Goal: Transaction & Acquisition: Purchase product/service

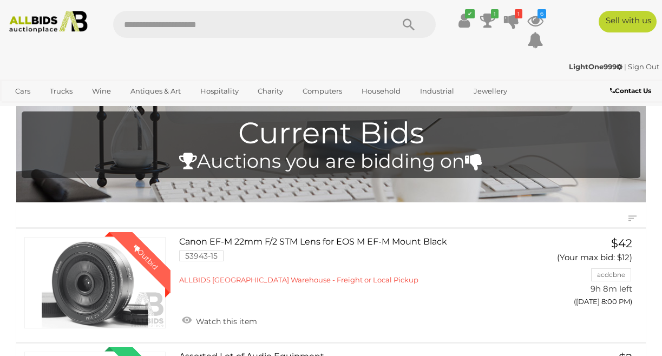
scroll to position [217, 0]
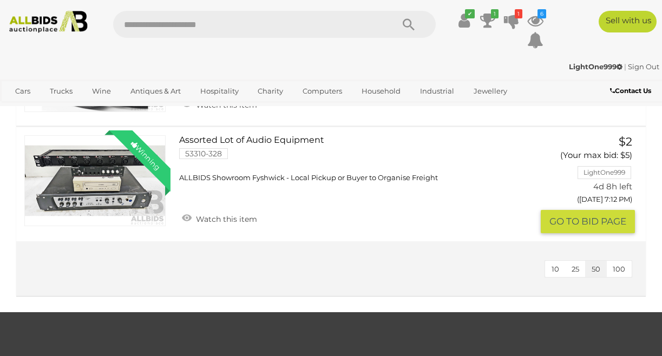
click at [105, 197] on link "Winning Outbid" at bounding box center [94, 181] width 141 height 92
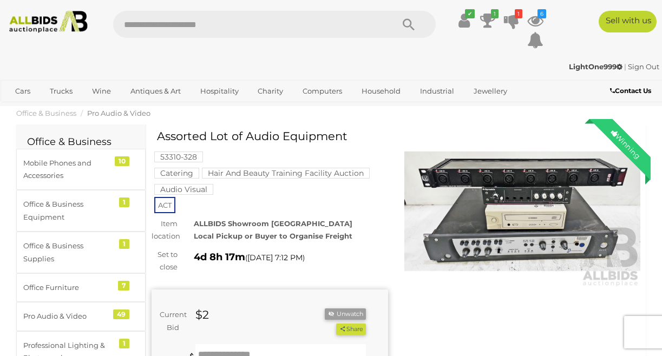
click at [191, 189] on mark "Audio Visual" at bounding box center [183, 189] width 59 height 11
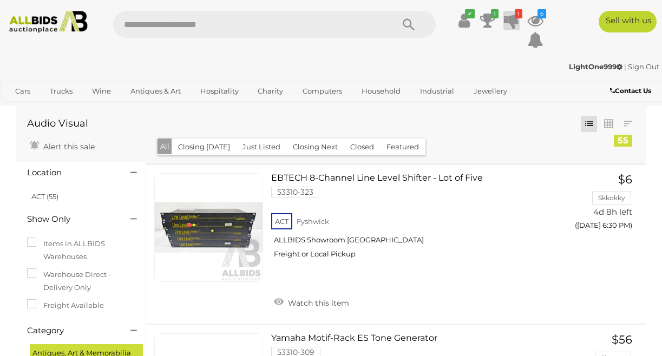
click at [513, 21] on icon at bounding box center [511, 20] width 15 height 19
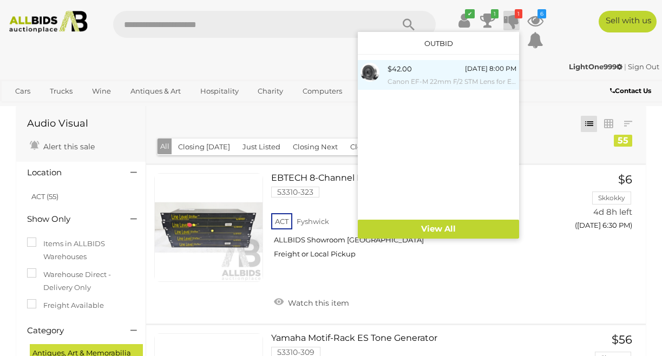
click at [450, 74] on div "$42.00 Today 8:00 PM Canon EF-M 22mm F/2 STM Lens for EOS M EF-M Mount Black" at bounding box center [452, 75] width 129 height 24
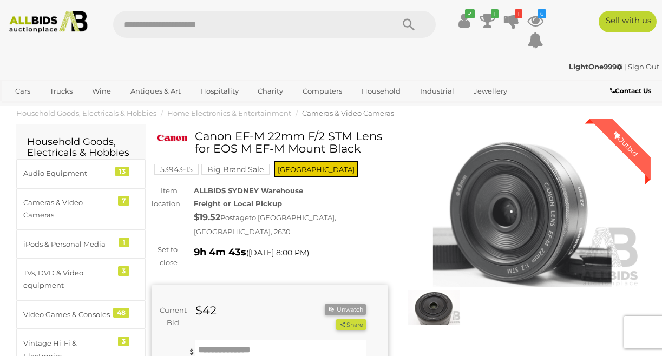
click at [242, 172] on mark "Big Brand Sale" at bounding box center [235, 169] width 68 height 11
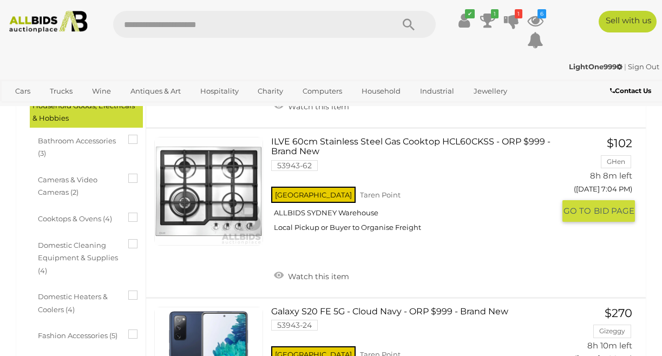
scroll to position [365, 0]
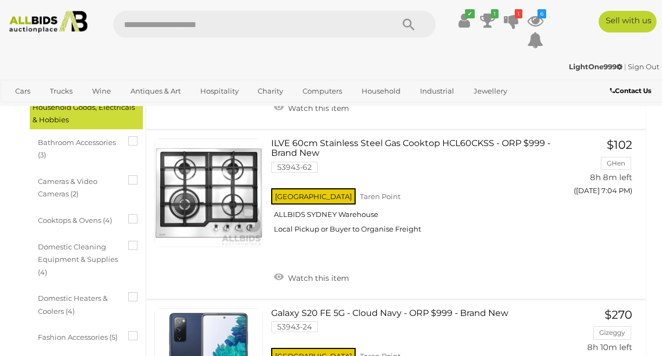
click at [66, 196] on span "Cameras & Video Cameras (2)" at bounding box center [78, 187] width 81 height 28
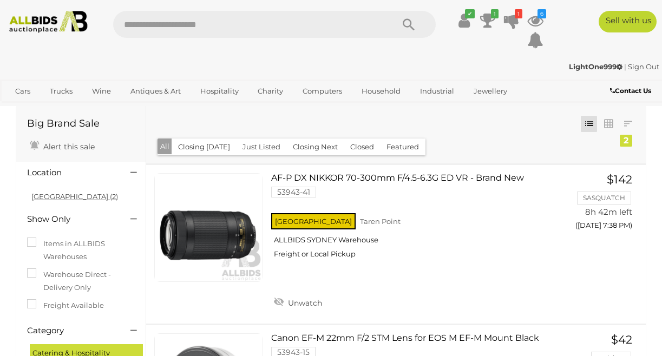
click at [41, 198] on link "NSW (2)" at bounding box center [74, 196] width 87 height 9
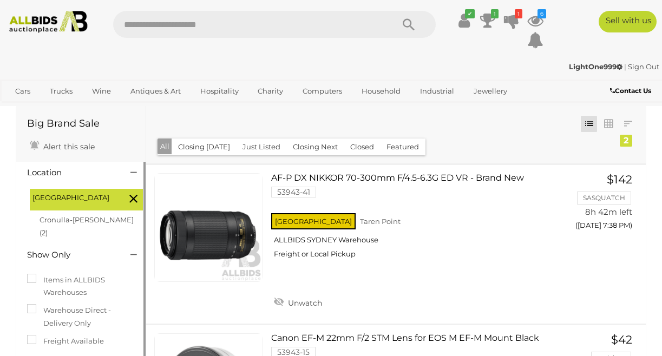
click at [133, 174] on icon at bounding box center [134, 172] width 6 height 11
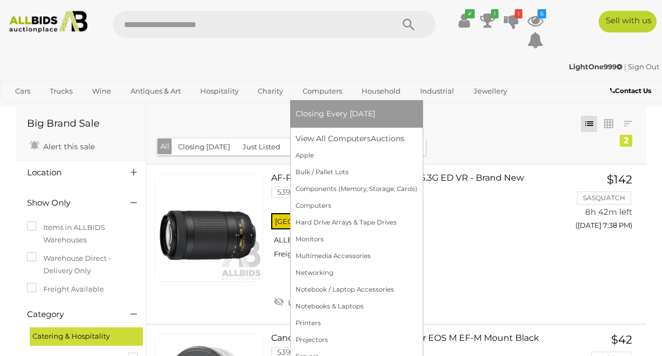
click at [339, 114] on span "Closing Every [DATE]" at bounding box center [336, 114] width 80 height 10
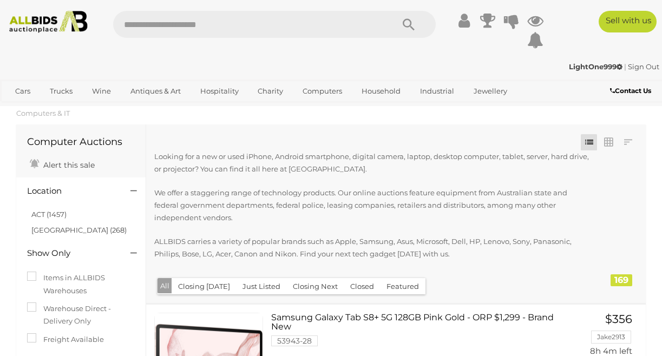
scroll to position [54, 0]
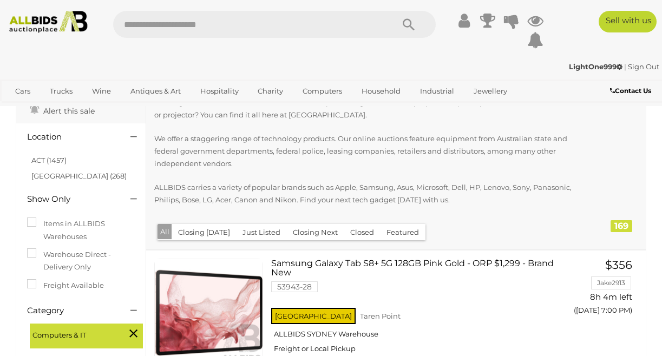
click at [57, 158] on link "ACT (1457)" at bounding box center [48, 160] width 35 height 9
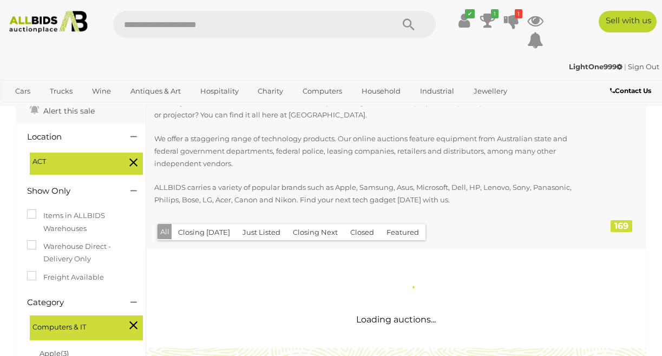
scroll to position [0, 0]
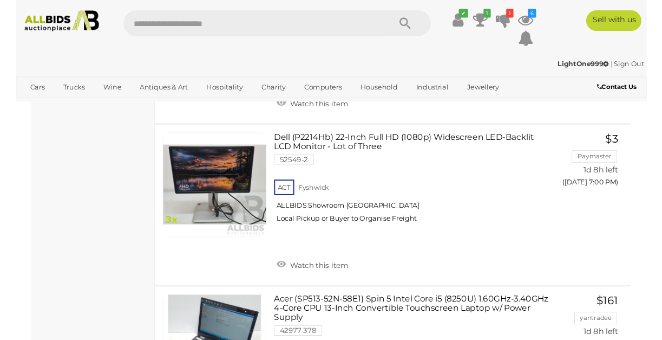
scroll to position [1517, 0]
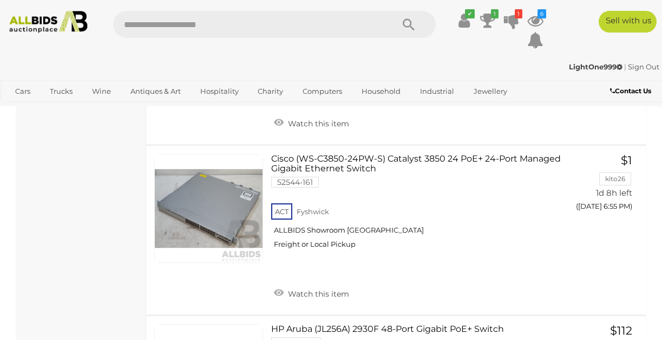
scroll to position [1517, 0]
click at [419, 246] on div "ACT Fyshwick ALLBIDS Showroom Fyshwick Freight or Local Pickup" at bounding box center [412, 229] width 283 height 56
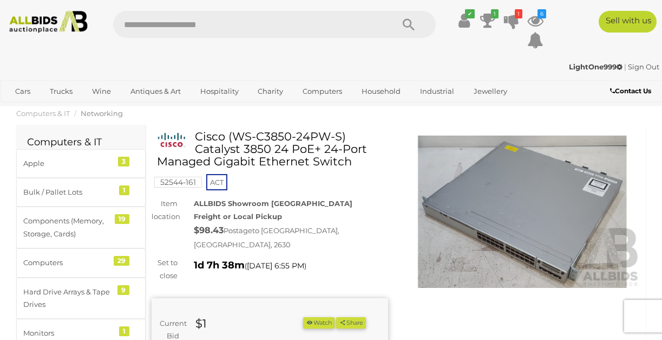
click at [272, 159] on h1 "Cisco (WS-C3850-24PW-S) Catalyst 3850 24 PoE+ 24-Port Managed Gigabit Ethernet …" at bounding box center [271, 148] width 229 height 37
drag, startPoint x: 197, startPoint y: 134, endPoint x: 351, endPoint y: 166, distance: 157.2
click at [351, 166] on h1 "Cisco (WS-C3850-24PW-S) Catalyst 3850 24 PoE+ 24-Port Managed Gigabit Ethernet …" at bounding box center [271, 148] width 229 height 37
click at [316, 188] on div "52544-161 ACT" at bounding box center [270, 161] width 237 height 62
drag, startPoint x: 233, startPoint y: 133, endPoint x: 272, endPoint y: 149, distance: 41.8
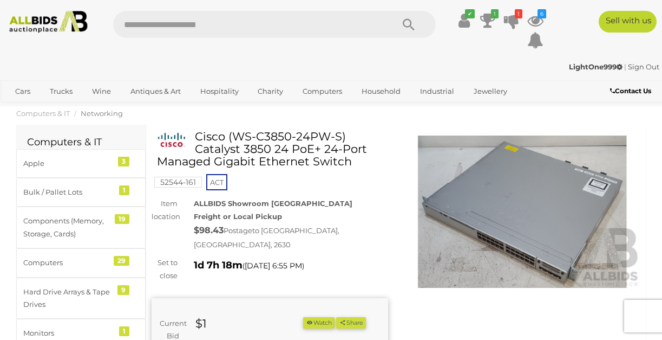
click at [272, 149] on h1 "Cisco (WS-C3850-24PW-S) Catalyst 3850 24 PoE+ 24-Port Managed Gigabit Ethernet …" at bounding box center [271, 148] width 229 height 37
copy h1 "WS-C3850-24PW-S) Catalyst 3850"
click at [556, 252] on img at bounding box center [523, 211] width 237 height 152
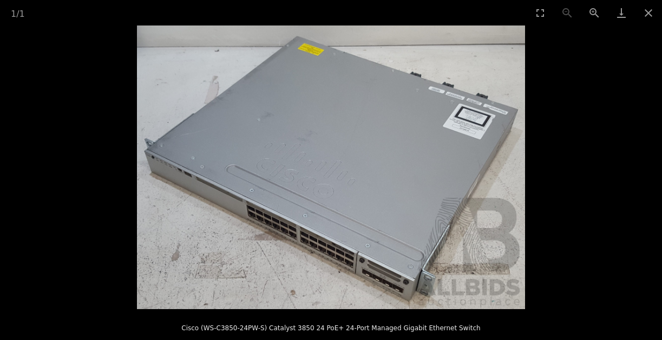
scroll to position [162, 0]
click at [648, 10] on button "Close gallery" at bounding box center [648, 12] width 27 height 25
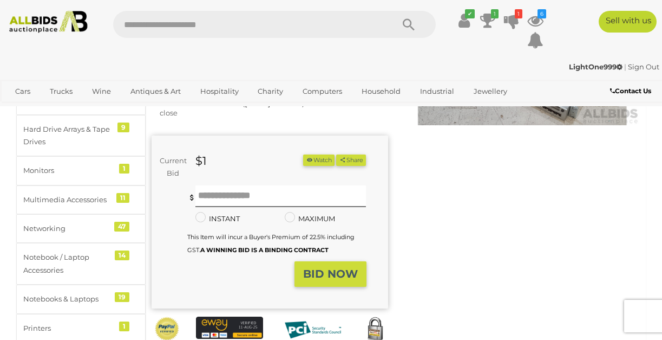
scroll to position [0, 0]
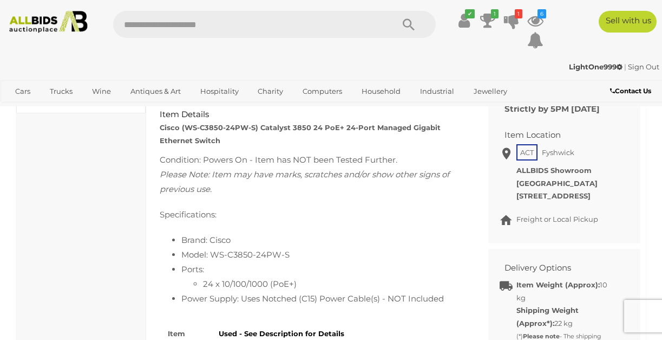
scroll to position [542, 0]
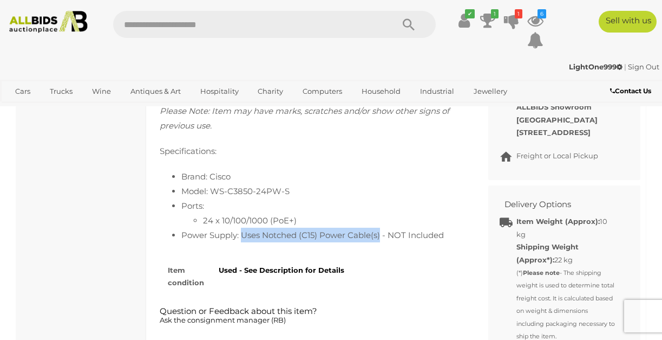
drag, startPoint x: 240, startPoint y: 226, endPoint x: 380, endPoint y: 226, distance: 139.7
click at [380, 227] on li "Power Supply: Uses Notched (C15) Power Cable(s) - NOT Included" at bounding box center [322, 234] width 283 height 15
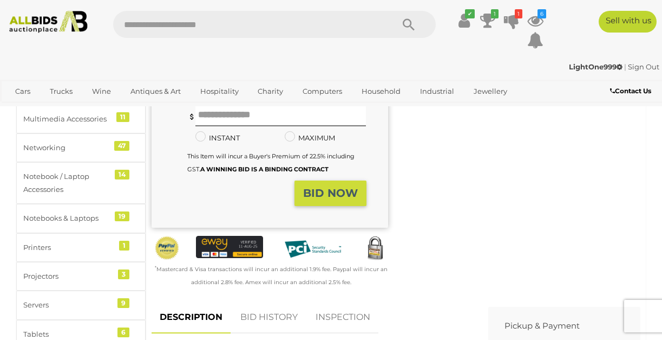
scroll to position [217, 0]
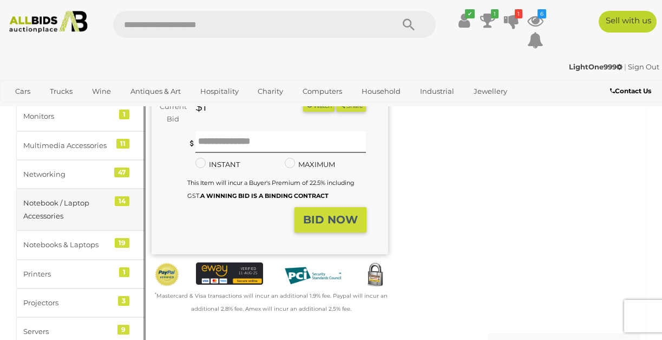
click at [55, 207] on div "Notebook / Laptop Accessories" at bounding box center [67, 209] width 89 height 25
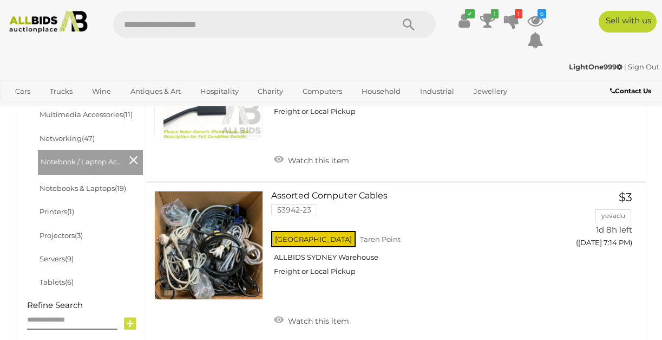
scroll to position [487, 0]
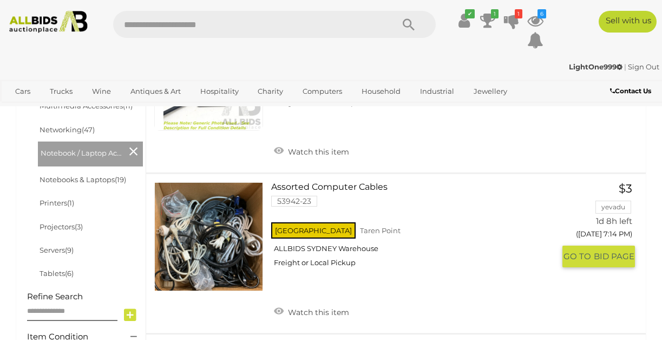
click at [194, 253] on link at bounding box center [208, 236] width 109 height 109
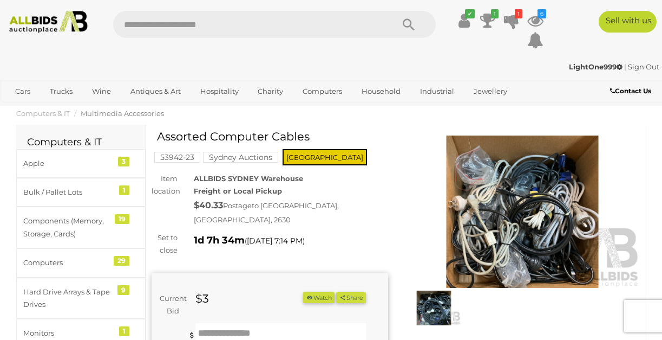
click at [445, 315] on img at bounding box center [434, 307] width 54 height 35
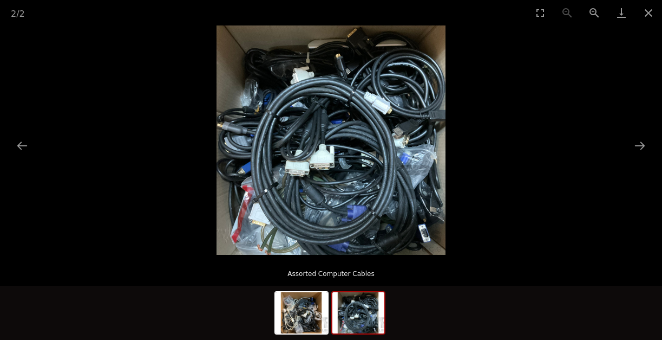
click at [368, 322] on img at bounding box center [359, 312] width 52 height 41
click at [322, 316] on img at bounding box center [302, 312] width 52 height 41
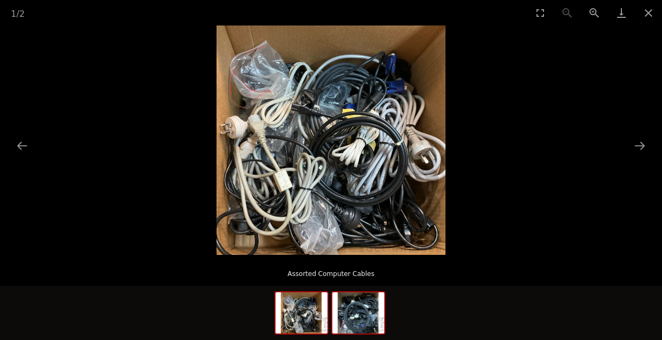
click at [346, 315] on img at bounding box center [359, 312] width 52 height 41
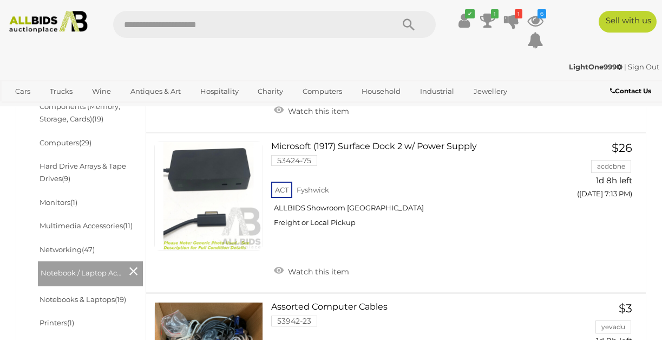
scroll to position [604, 0]
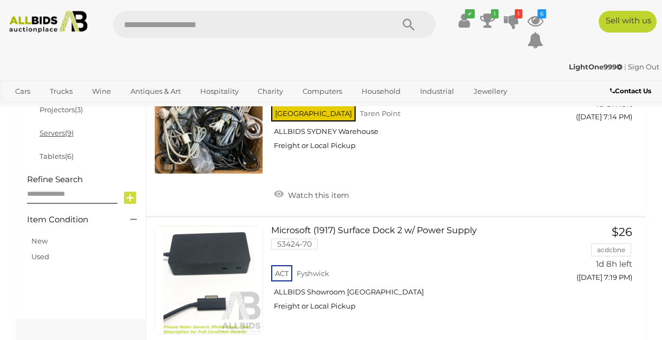
click at [50, 131] on link "Servers (9)" at bounding box center [57, 132] width 34 height 9
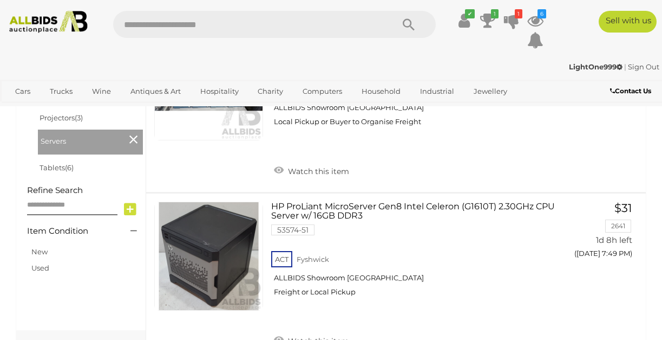
scroll to position [596, 0]
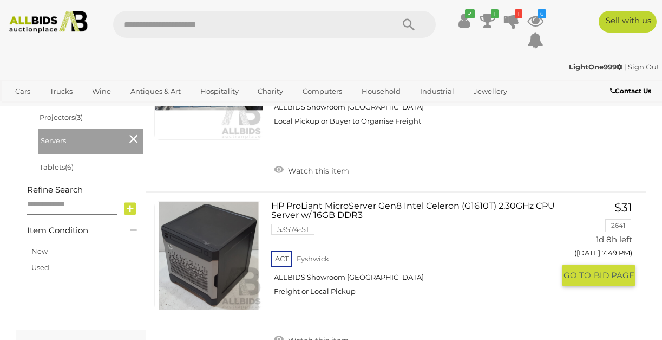
click at [438, 207] on link "HP ProLiant MicroServer Gen8 Intel Celeron (G1610T) 2.30GHz CPU Server w/ 16GB …" at bounding box center [416, 252] width 275 height 103
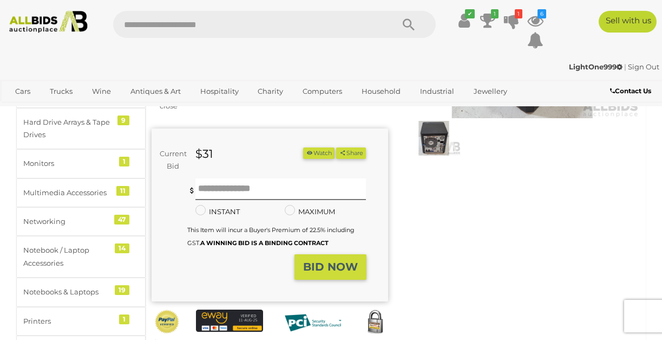
scroll to position [162, 0]
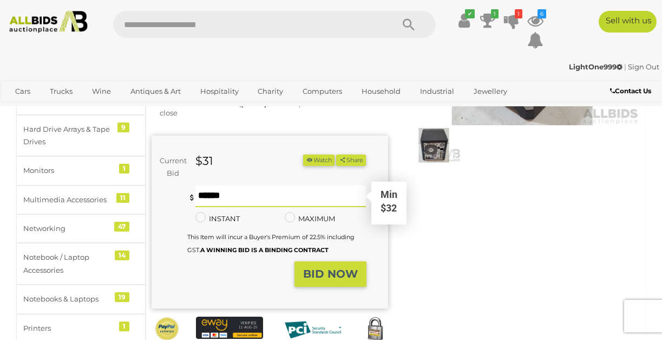
click at [240, 188] on input "text" at bounding box center [281, 196] width 171 height 22
type input "**"
click at [335, 154] on button "Watch" at bounding box center [318, 159] width 31 height 11
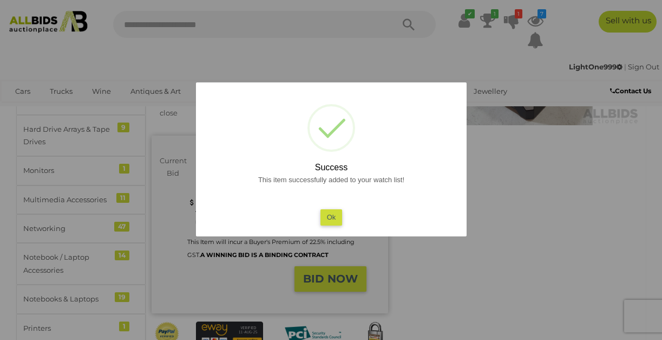
click at [329, 221] on button "Ok" at bounding box center [331, 217] width 22 height 16
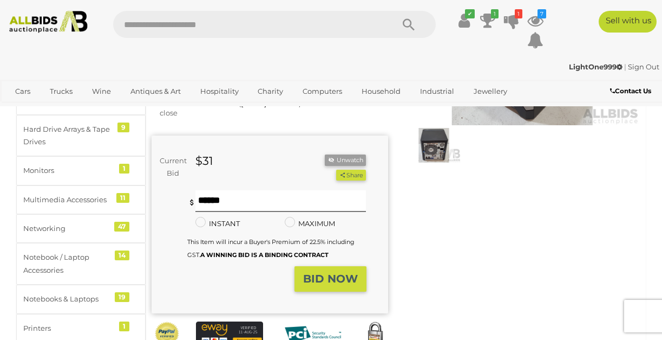
click at [340, 272] on strong "BID NOW" at bounding box center [330, 278] width 55 height 13
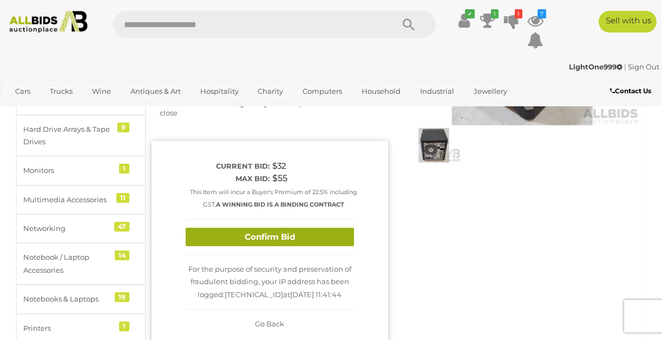
click at [307, 227] on button "Confirm Bid" at bounding box center [270, 236] width 168 height 19
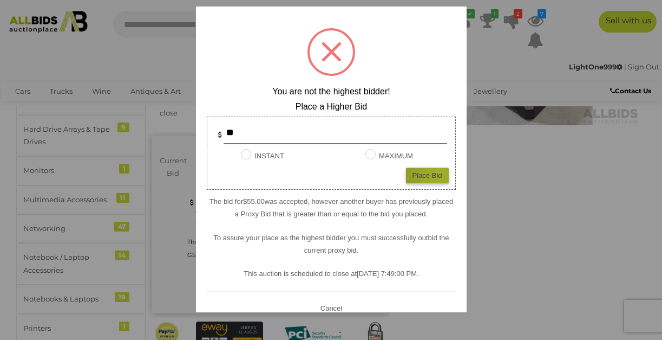
click at [430, 175] on div "Place Bid" at bounding box center [427, 175] width 43 height 16
type input "**"
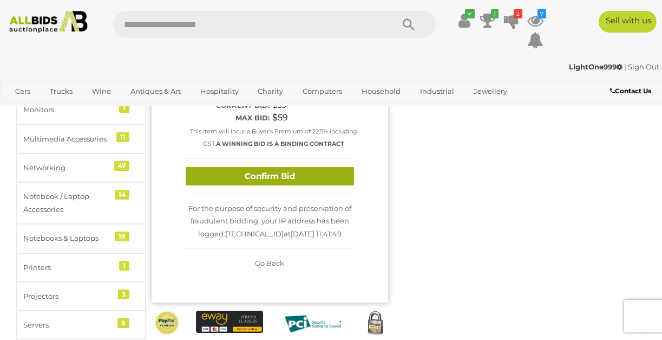
scroll to position [217, 0]
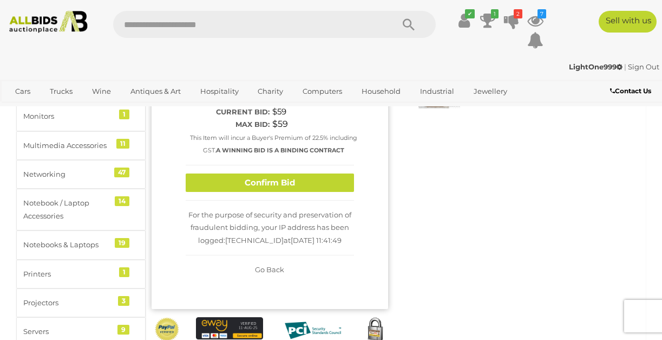
click at [267, 265] on span "Go Back" at bounding box center [269, 269] width 29 height 9
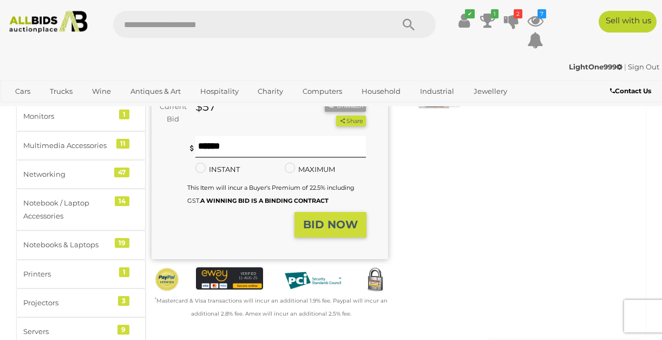
click at [329, 218] on strong "BID NOW" at bounding box center [330, 224] width 55 height 13
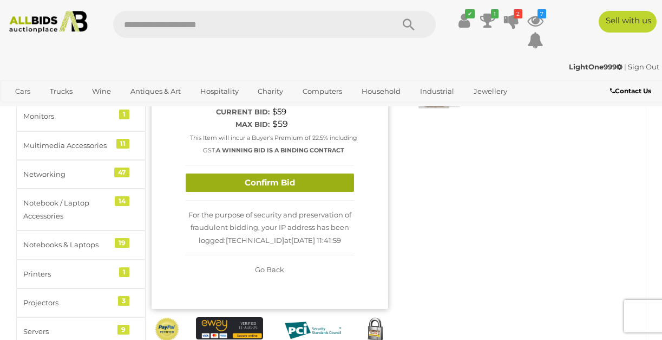
click at [288, 173] on button "Confirm Bid" at bounding box center [270, 182] width 168 height 19
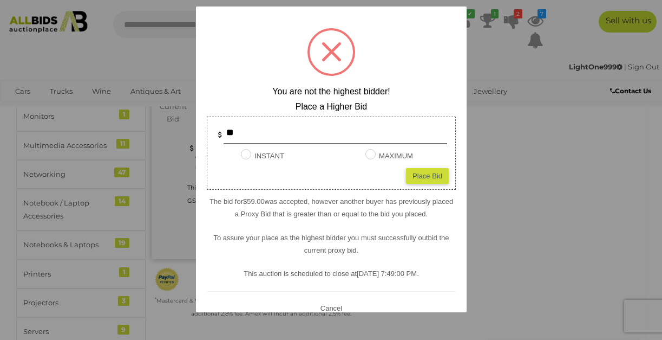
click at [503, 194] on div at bounding box center [331, 170] width 662 height 340
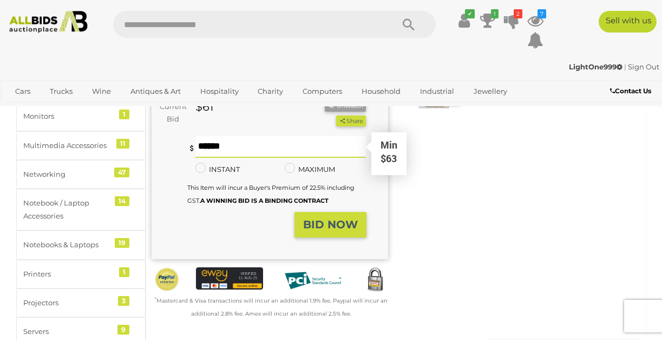
click at [233, 136] on input "text" at bounding box center [281, 147] width 171 height 22
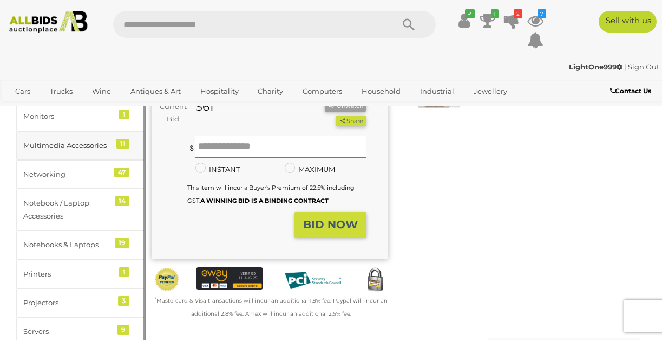
click at [86, 147] on div "Multimedia Accessories" at bounding box center [67, 145] width 89 height 12
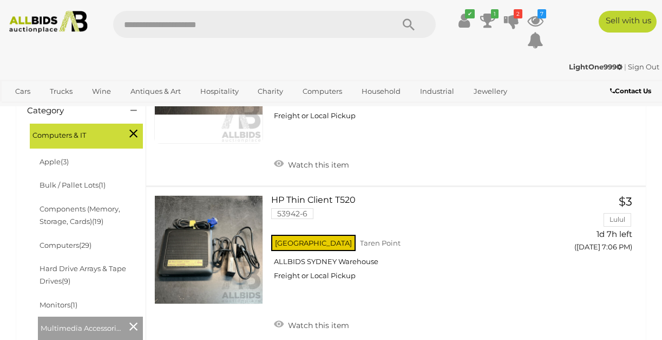
scroll to position [271, 0]
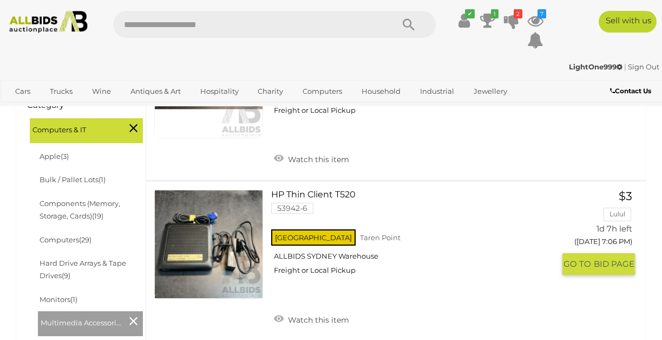
click at [243, 254] on link at bounding box center [208, 244] width 109 height 109
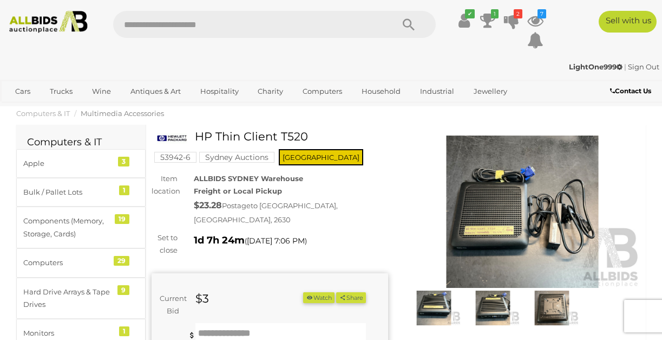
click at [553, 308] on img at bounding box center [552, 307] width 54 height 35
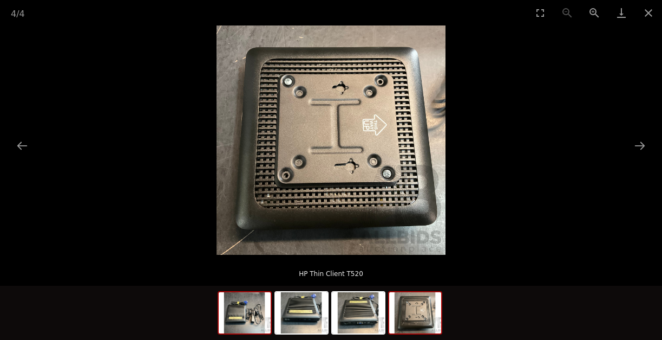
click at [259, 315] on img at bounding box center [245, 312] width 52 height 41
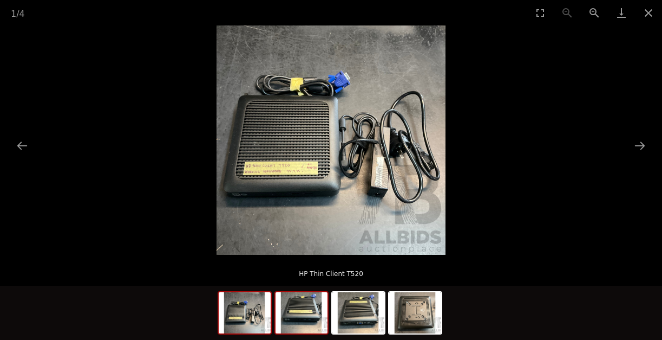
click at [308, 317] on img at bounding box center [302, 312] width 52 height 41
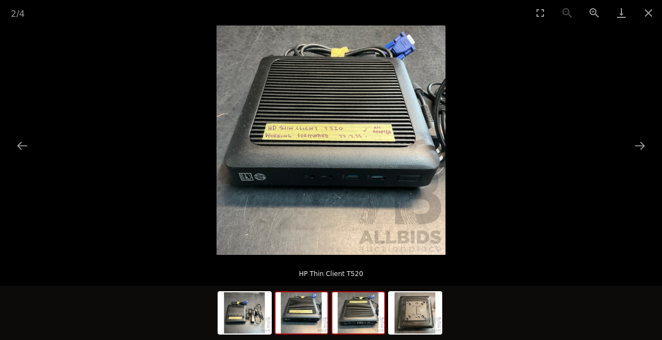
click at [366, 314] on img at bounding box center [359, 312] width 52 height 41
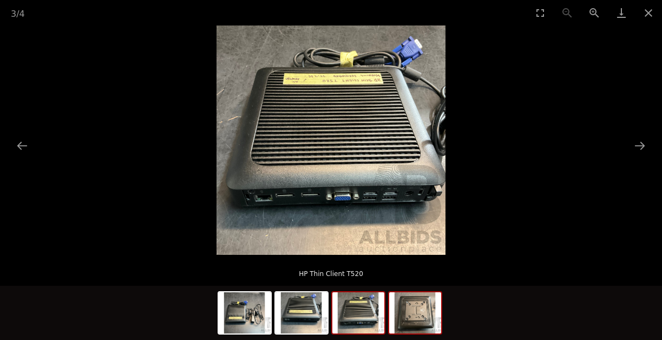
click at [427, 318] on img at bounding box center [415, 312] width 52 height 41
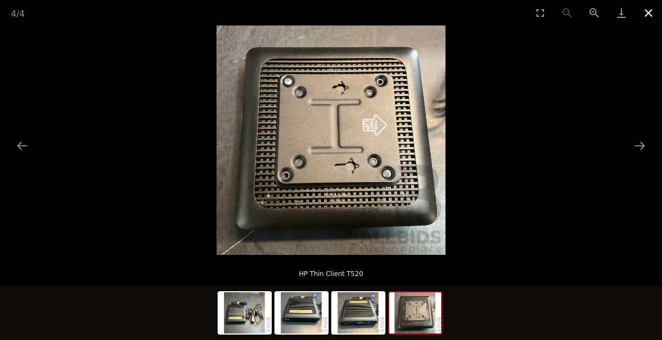
click at [650, 12] on button "Close gallery" at bounding box center [648, 12] width 27 height 25
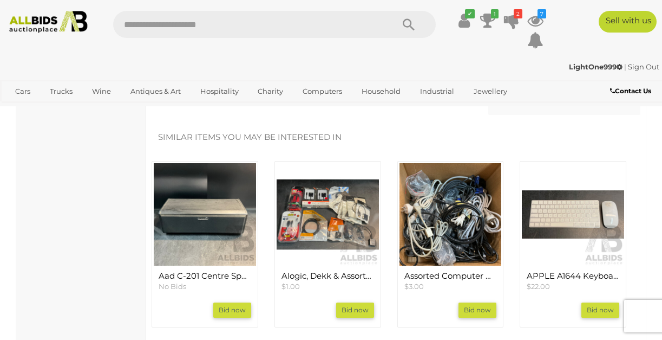
scroll to position [1111, 0]
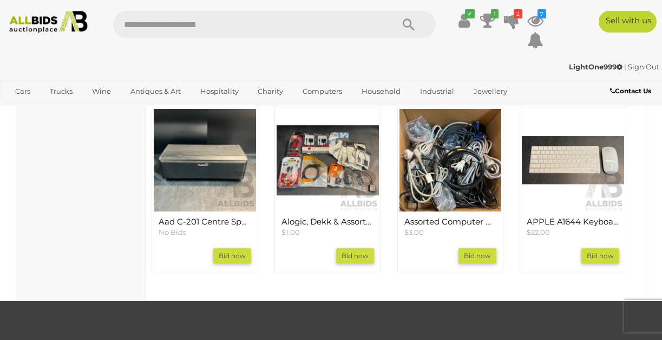
click at [326, 146] on img at bounding box center [328, 160] width 102 height 102
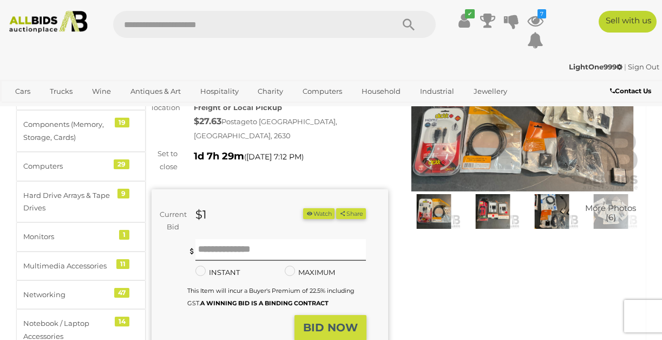
scroll to position [271, 0]
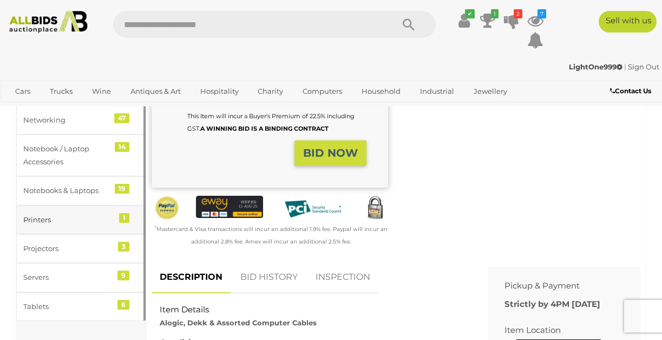
click at [42, 220] on div "Printers" at bounding box center [67, 219] width 89 height 12
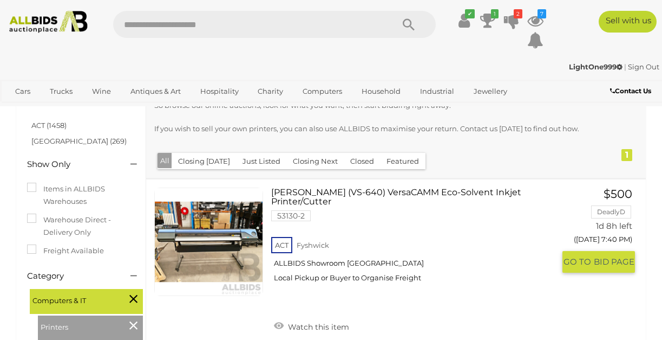
scroll to position [108, 0]
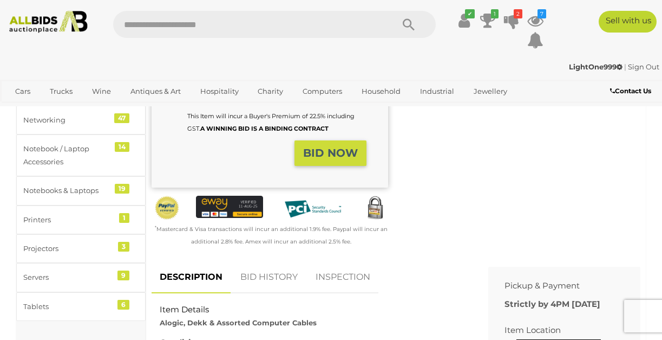
scroll to position [271, 0]
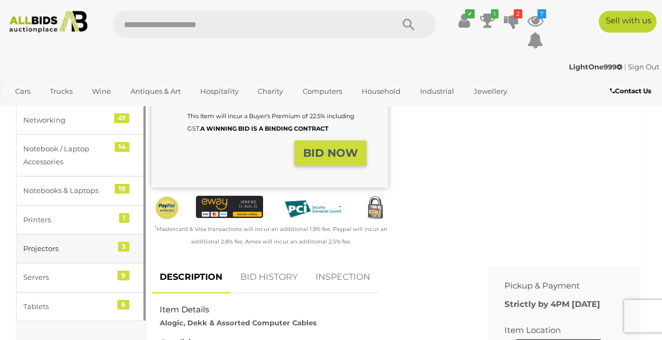
click at [31, 248] on div "Projectors" at bounding box center [67, 248] width 89 height 12
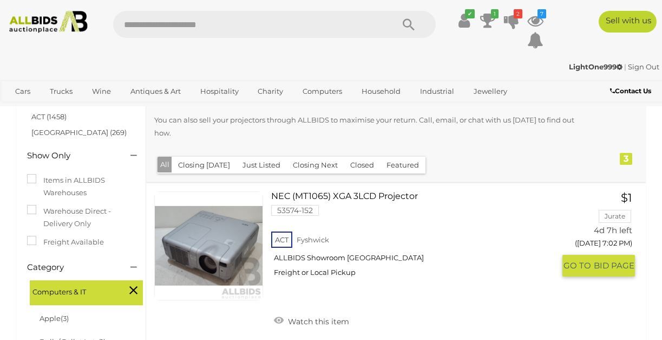
scroll to position [108, 0]
click at [368, 197] on link "NEC (MT1065) XGA 3LCD Projector 53574-152 ACT Fyshwick ALLBIDS Showroom [GEOGRA…" at bounding box center [416, 239] width 275 height 94
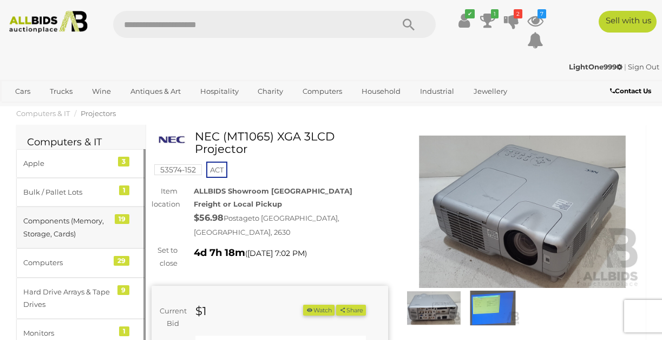
click at [65, 220] on div "Components (Memory, Storage, Cards)" at bounding box center [67, 226] width 89 height 25
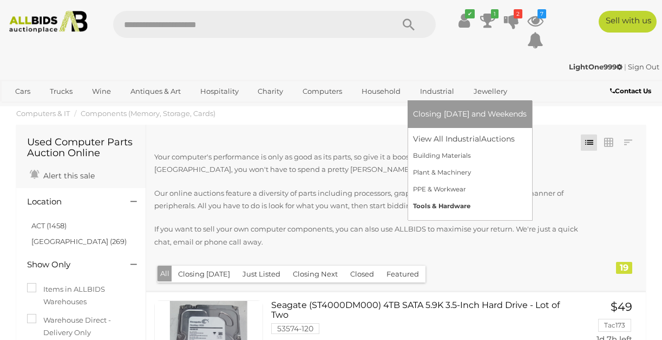
click at [441, 203] on link "Tools & Hardware" at bounding box center [470, 206] width 114 height 17
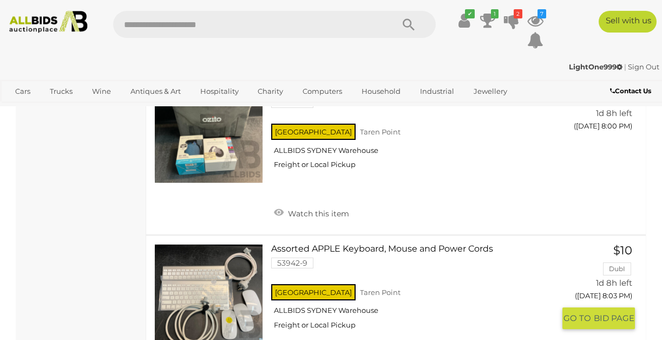
scroll to position [3846, 0]
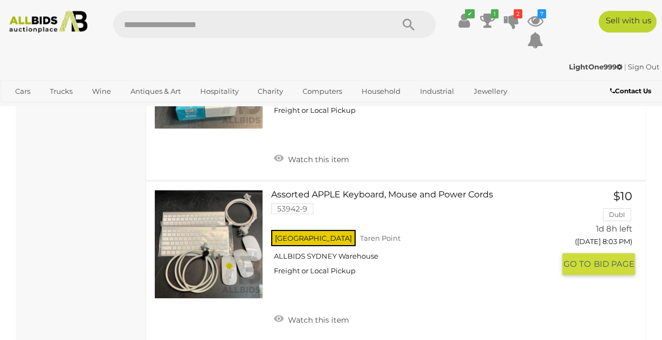
click at [205, 214] on link at bounding box center [208, 244] width 109 height 109
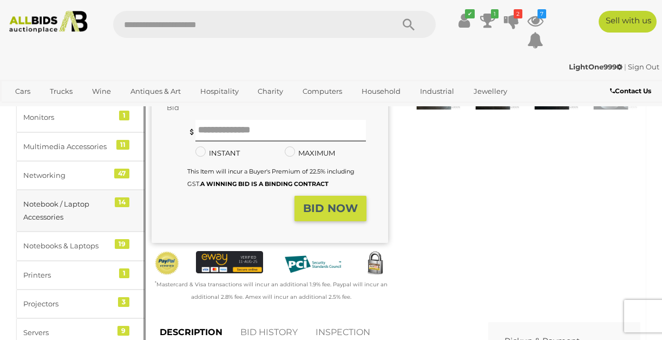
scroll to position [217, 0]
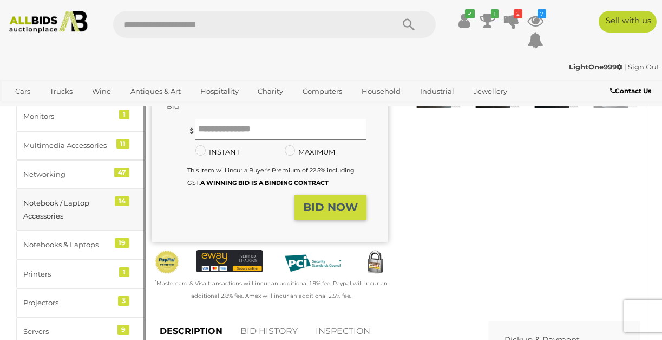
click at [110, 227] on link "Notebook / Laptop Accessories 14" at bounding box center [80, 209] width 129 height 42
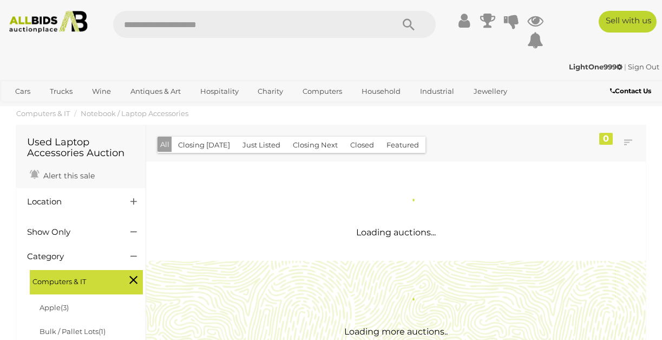
scroll to position [42, 0]
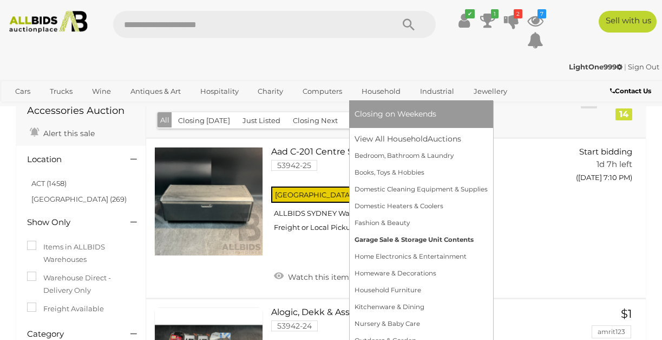
click at [422, 238] on link "Garage Sale & Storage Unit Contents" at bounding box center [421, 239] width 133 height 17
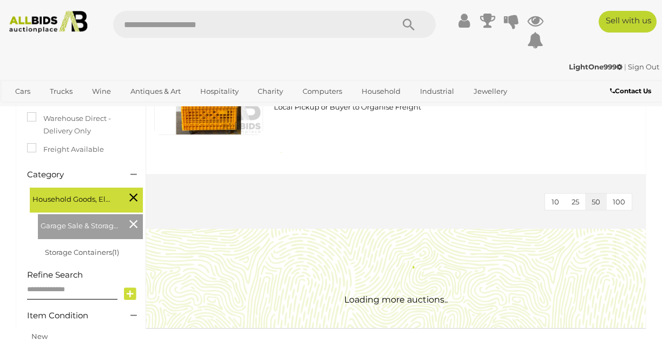
scroll to position [54, 0]
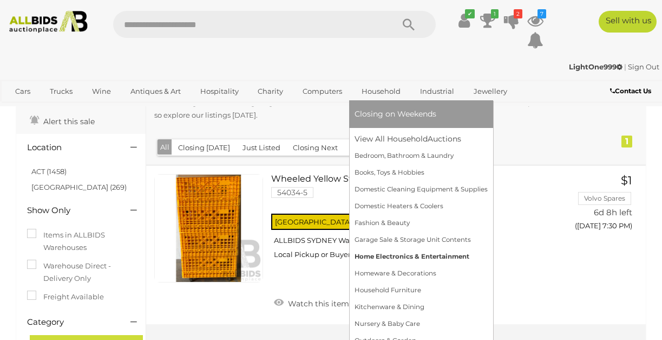
click at [388, 255] on link "Home Electronics & Entertainment" at bounding box center [421, 256] width 133 height 17
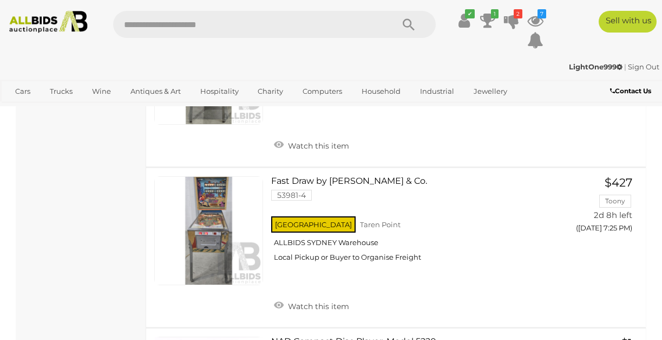
scroll to position [2437, 0]
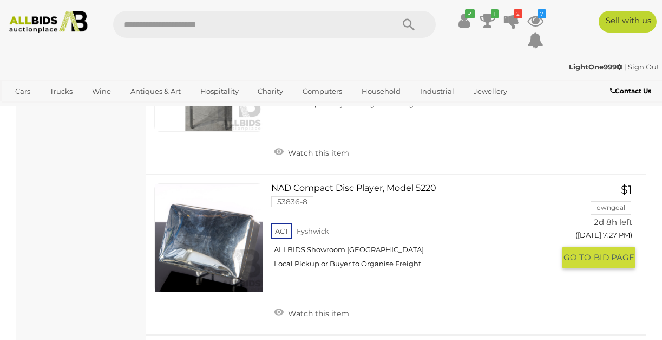
click at [329, 188] on link "NAD Compact Disc Player, Model 5220 53836-8 ACT Fyshwick ALLBIDS Showroom Fyshw…" at bounding box center [416, 230] width 275 height 94
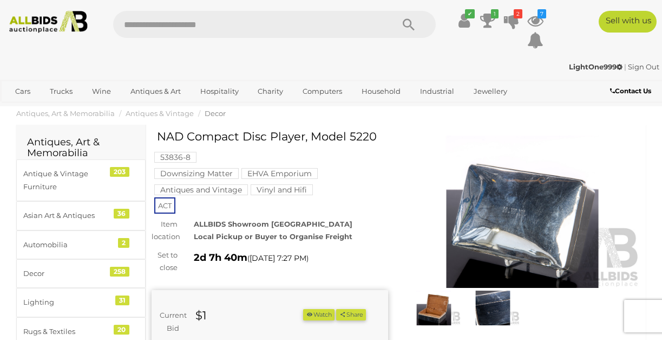
click at [488, 310] on img at bounding box center [493, 307] width 54 height 35
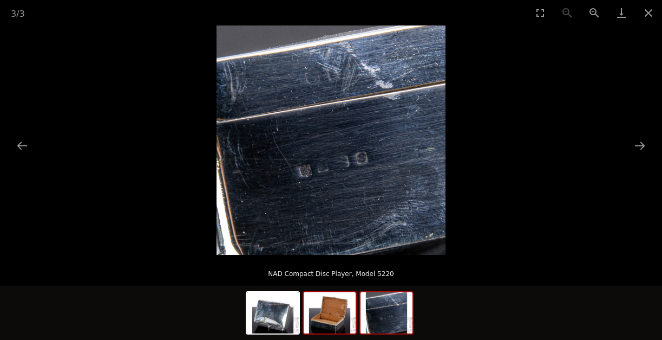
click at [332, 320] on img at bounding box center [330, 312] width 52 height 41
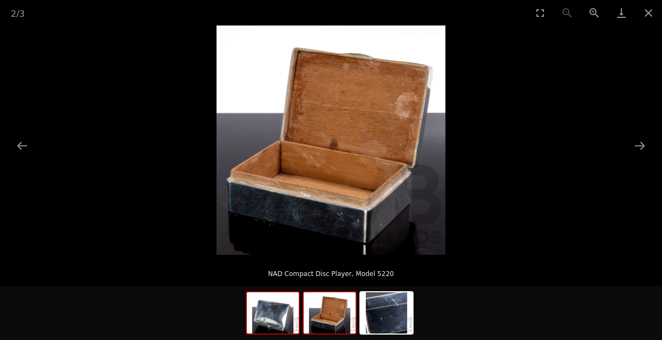
click at [291, 316] on img at bounding box center [273, 312] width 52 height 41
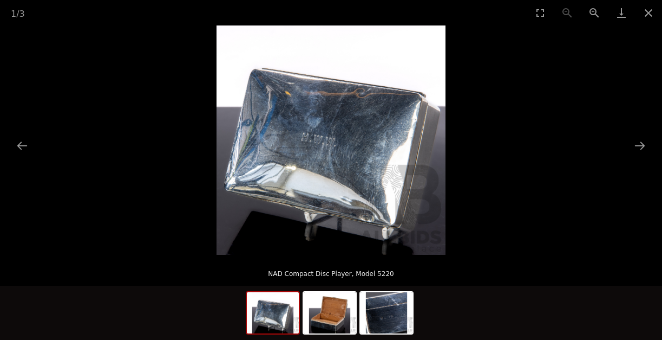
scroll to position [108, 0]
click at [643, 147] on button "Next slide" at bounding box center [640, 145] width 23 height 21
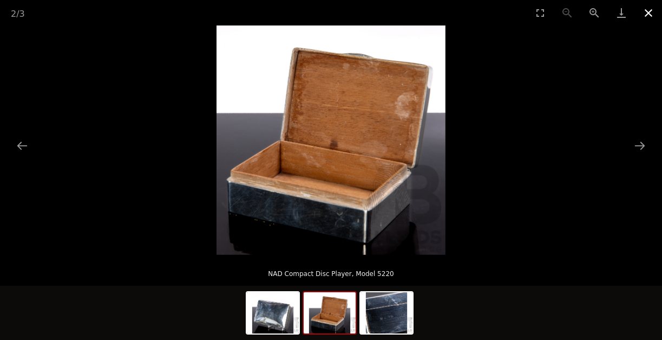
click at [649, 12] on button "Close gallery" at bounding box center [648, 12] width 27 height 25
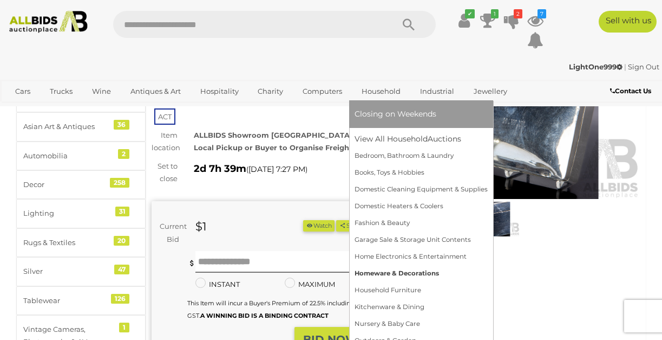
scroll to position [108, 0]
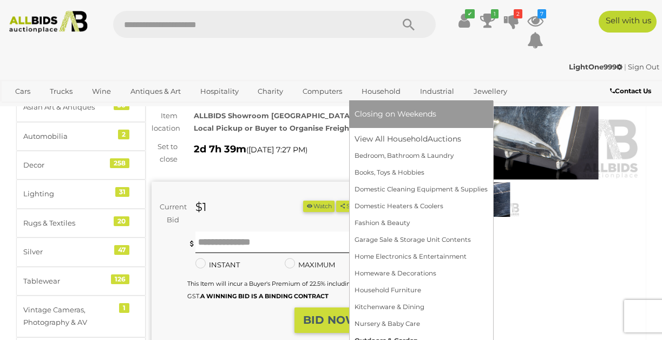
click at [393, 336] on link "Outdoors & Garden" at bounding box center [421, 340] width 133 height 17
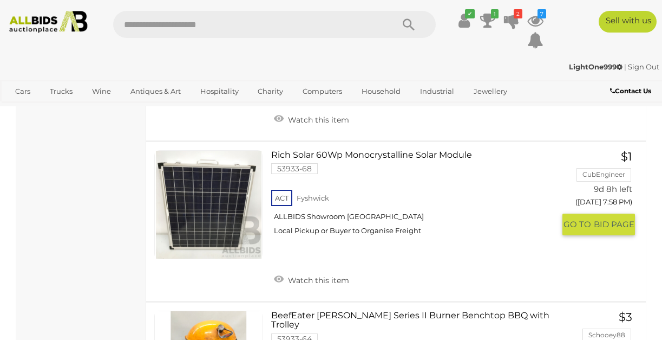
scroll to position [2275, 0]
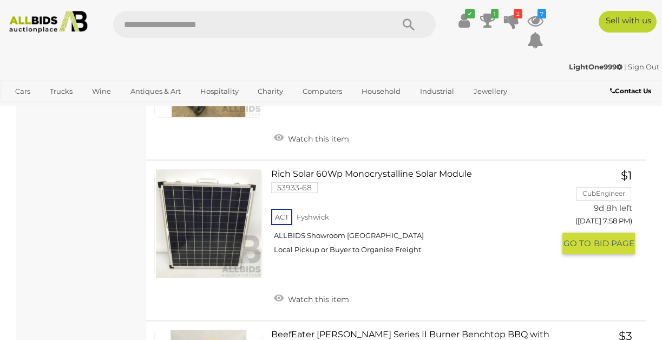
click at [596, 245] on span "BID PAGE" at bounding box center [614, 243] width 41 height 11
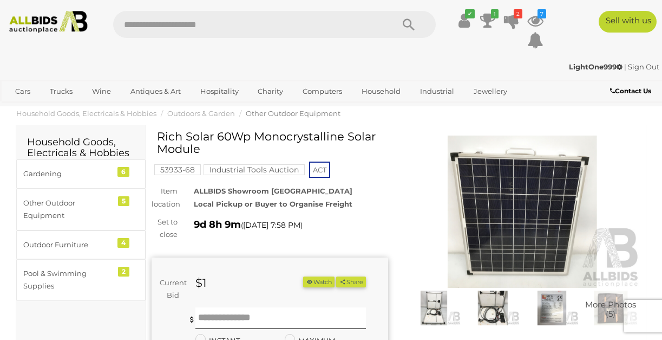
click at [335, 278] on button "Watch" at bounding box center [318, 281] width 31 height 11
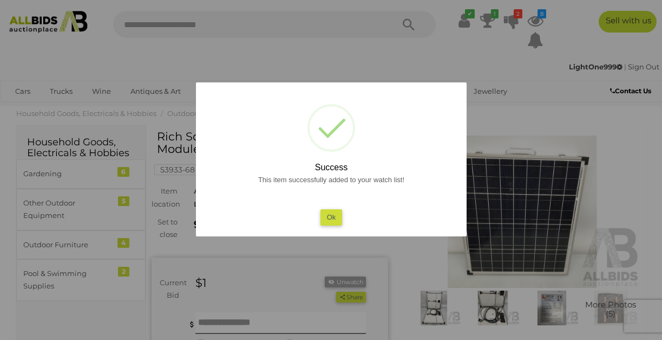
click at [334, 221] on button "Ok" at bounding box center [331, 217] width 22 height 16
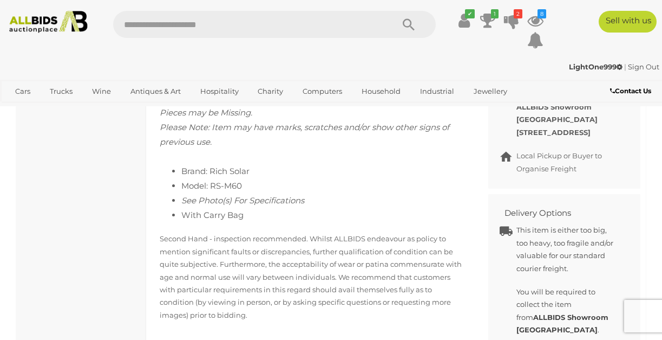
scroll to position [487, 0]
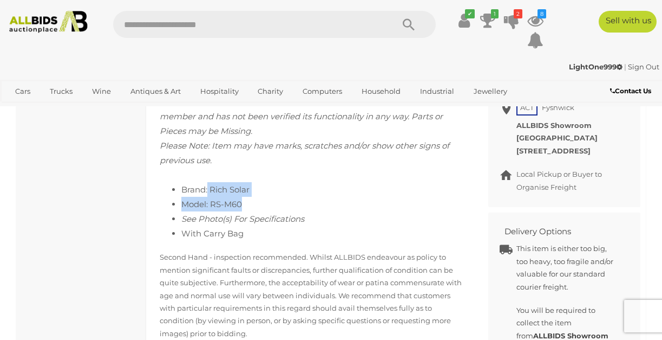
drag, startPoint x: 207, startPoint y: 187, endPoint x: 251, endPoint y: 203, distance: 46.4
click at [251, 203] on ul "Brand: Rich Solar Model: RS-M60 See Photo(s) For Specifications With Carry Bag" at bounding box center [312, 211] width 304 height 58
click at [534, 14] on icon at bounding box center [536, 20] width 16 height 19
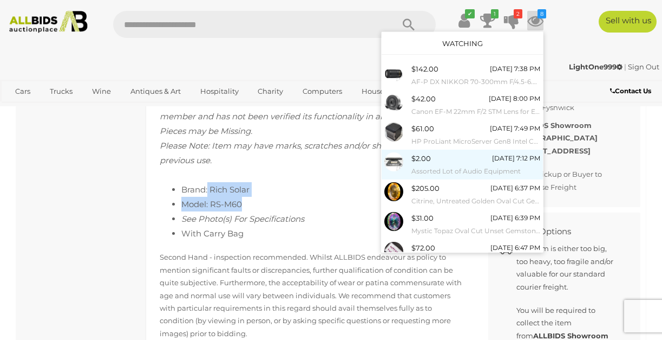
click at [492, 162] on div "[DATE] 7:12 PM" at bounding box center [516, 158] width 48 height 12
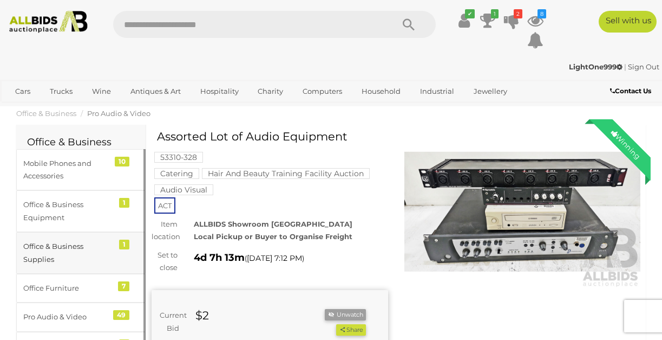
click at [73, 247] on div "Office & Business Supplies" at bounding box center [67, 252] width 89 height 25
click at [49, 166] on div "Mobile Phones and Accessories" at bounding box center [67, 169] width 89 height 25
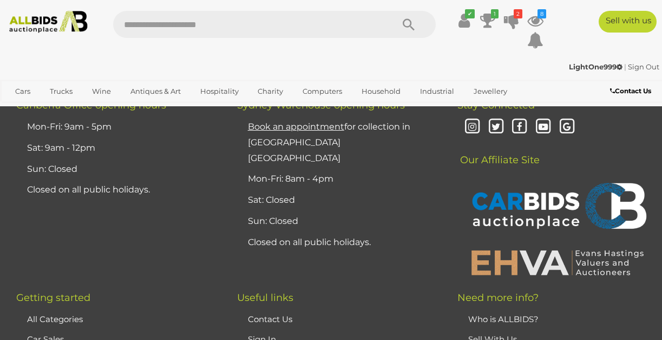
scroll to position [1950, 0]
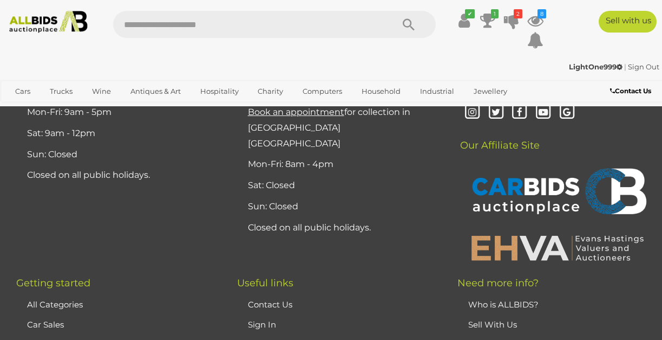
click at [645, 68] on link "Sign Out" at bounding box center [643, 66] width 31 height 9
